Goal: Find specific page/section: Find specific page/section

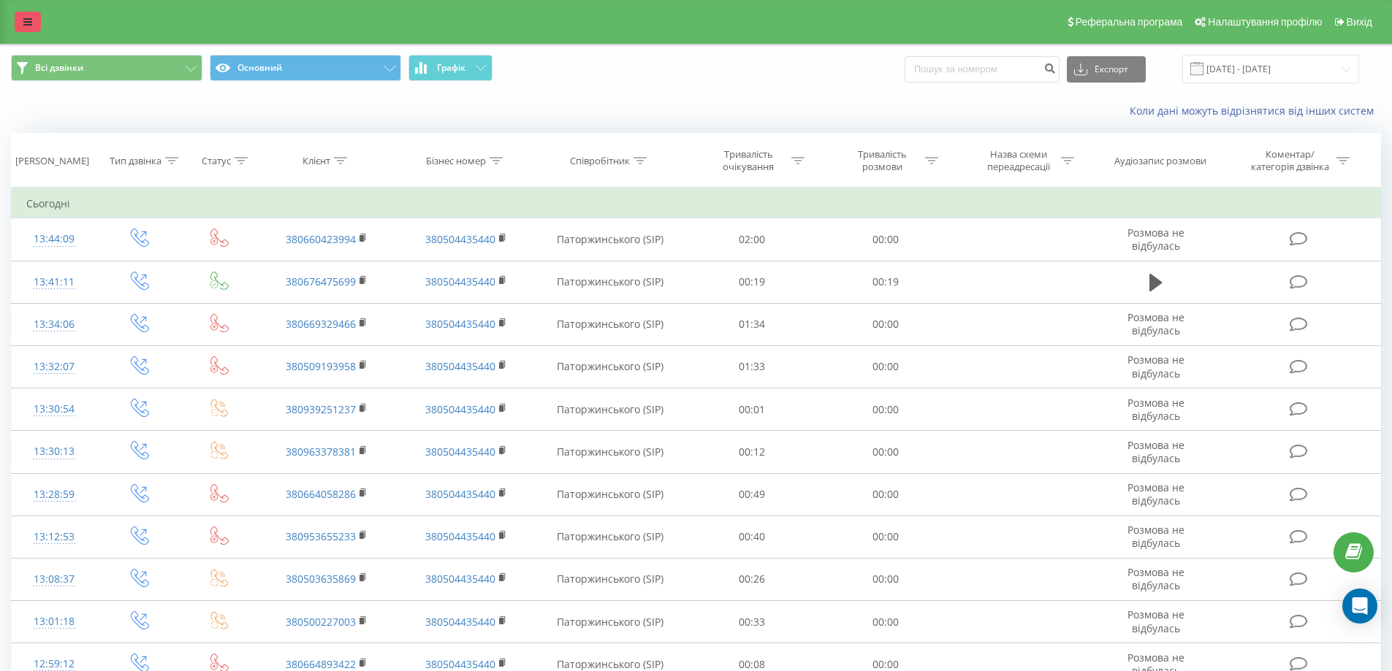
click at [25, 20] on icon at bounding box center [27, 22] width 9 height 10
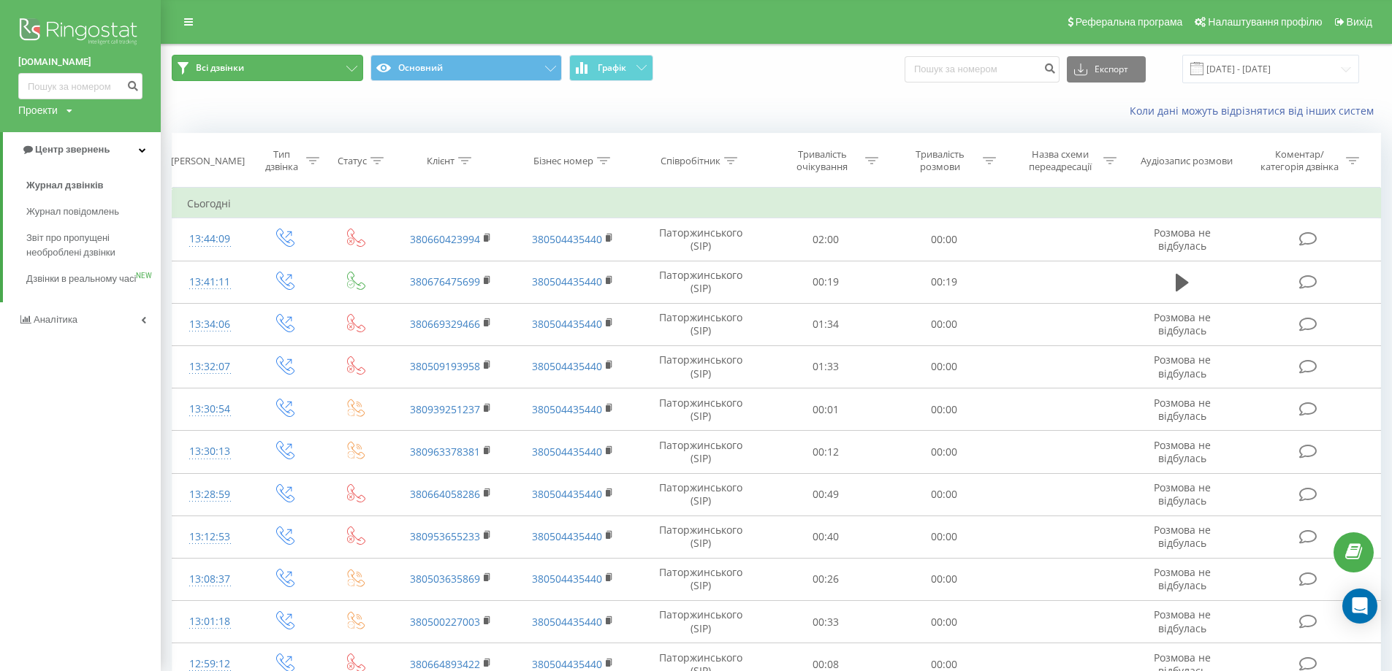
click at [351, 66] on icon at bounding box center [351, 69] width 11 height 6
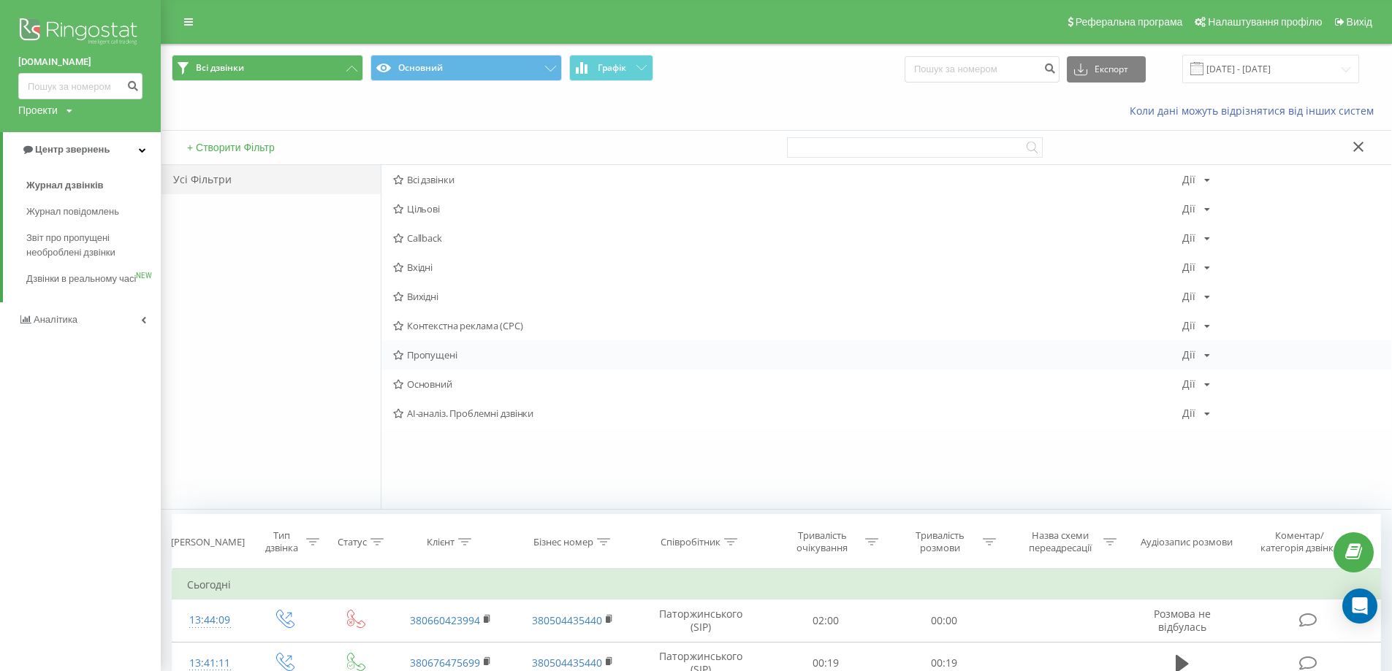
click at [481, 353] on span "Пропущені" at bounding box center [787, 355] width 789 height 10
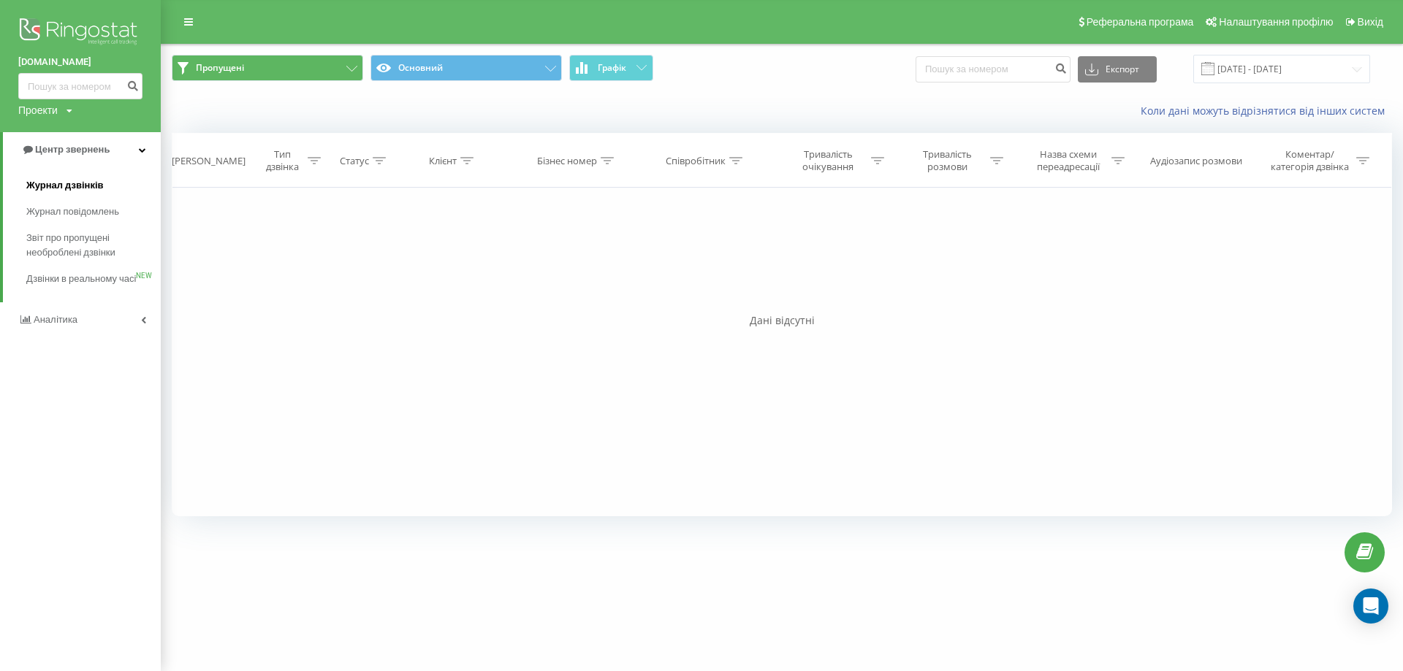
click at [93, 188] on span "Журнал дзвінків" at bounding box center [64, 185] width 77 height 15
